Goal: Transaction & Acquisition: Purchase product/service

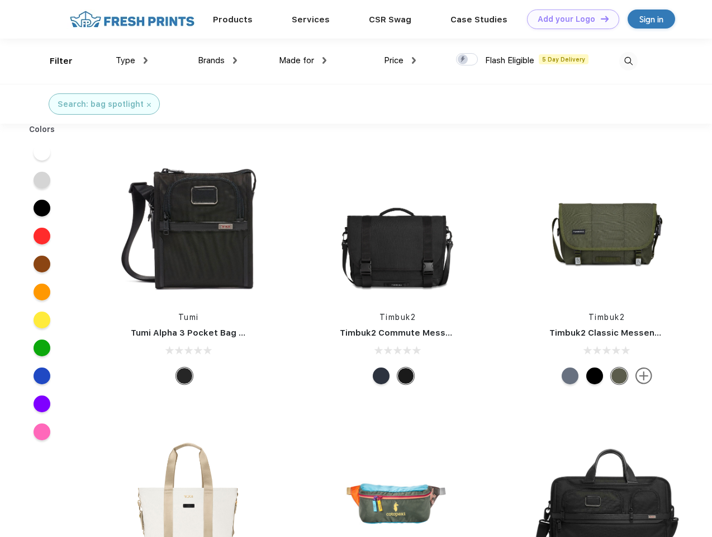
scroll to position [1, 0]
click at [569, 19] on link "Add your Logo Design Tool" at bounding box center [573, 20] width 92 height 20
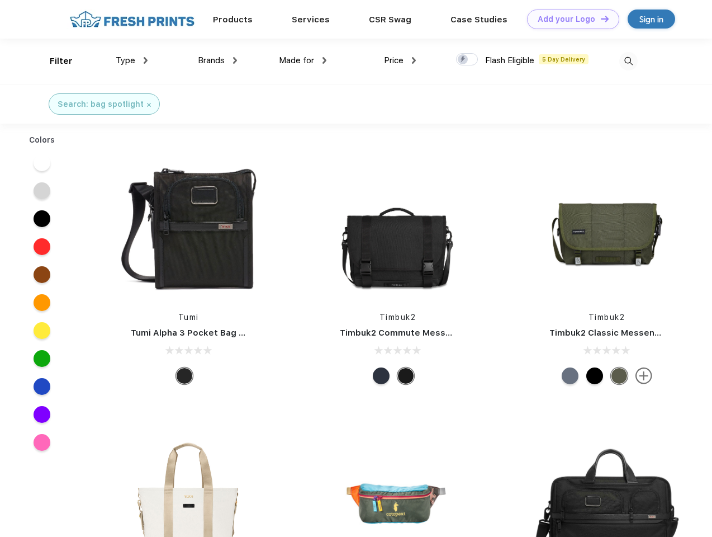
click at [0, 0] on div "Design Tool" at bounding box center [0, 0] width 0 height 0
click at [600, 18] on link "Add your Logo Design Tool" at bounding box center [573, 20] width 92 height 20
click at [54, 61] on div "Filter" at bounding box center [61, 61] width 23 height 13
click at [132, 60] on span "Type" at bounding box center [126, 60] width 20 height 10
click at [217, 60] on span "Brands" at bounding box center [211, 60] width 27 height 10
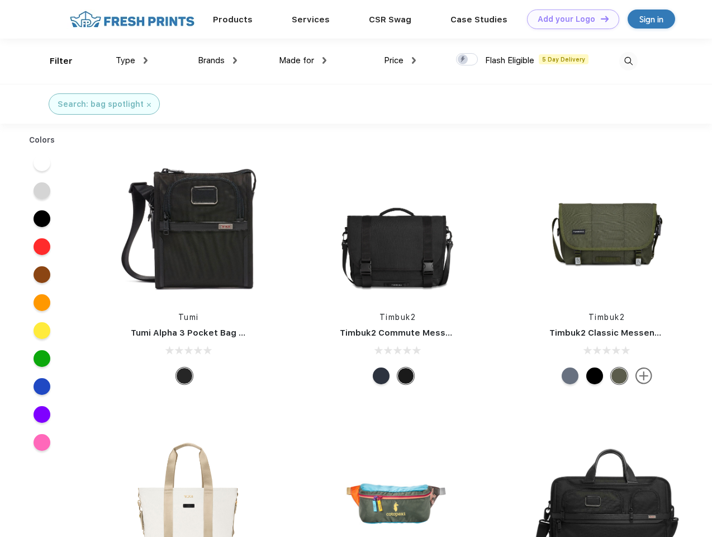
click at [303, 60] on span "Made for" at bounding box center [296, 60] width 35 height 10
click at [400, 60] on span "Price" at bounding box center [394, 60] width 20 height 10
click at [467, 60] on div at bounding box center [467, 59] width 22 height 12
click at [463, 60] on input "checkbox" at bounding box center [459, 56] width 7 height 7
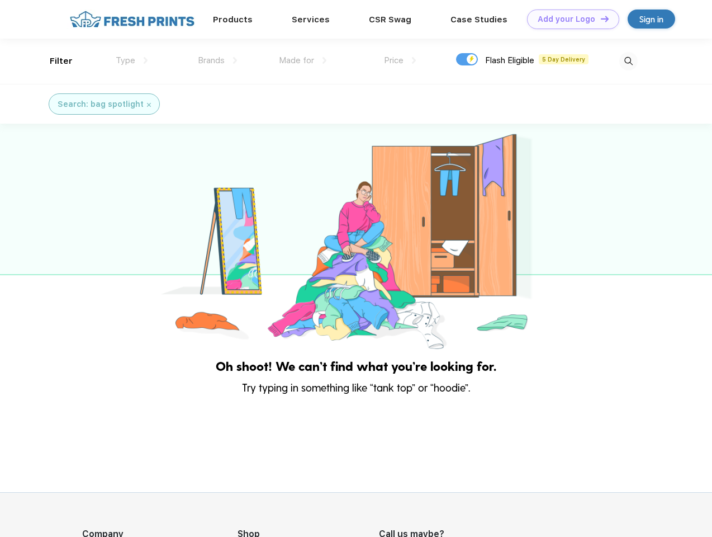
click at [628, 61] on img at bounding box center [628, 61] width 18 height 18
